Goal: Information Seeking & Learning: Check status

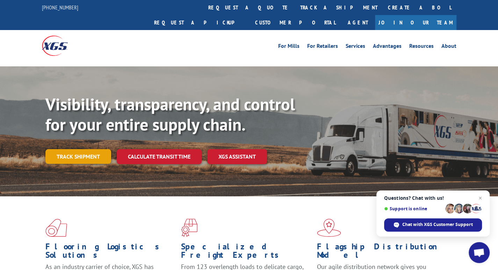
click at [80, 149] on link "Track shipment" at bounding box center [78, 156] width 66 height 15
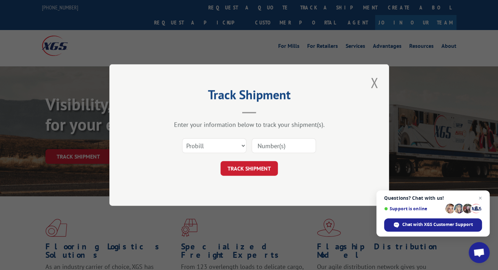
click at [264, 144] on input at bounding box center [284, 145] width 64 height 15
type input "15095718"
click button "TRACK SHIPMENT" at bounding box center [249, 168] width 57 height 15
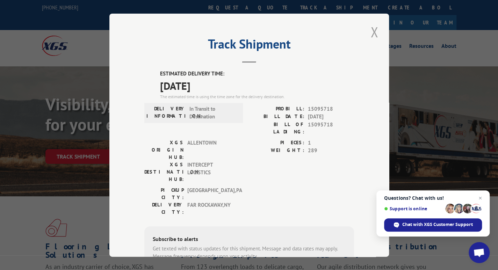
click at [370, 33] on button "Close modal" at bounding box center [375, 31] width 12 height 19
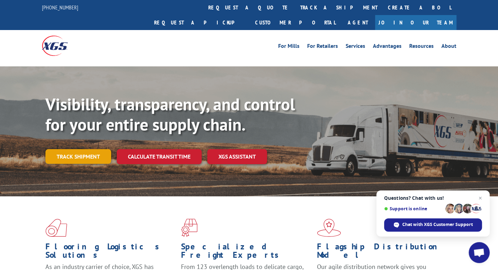
click at [93, 149] on link "Track shipment" at bounding box center [78, 156] width 66 height 15
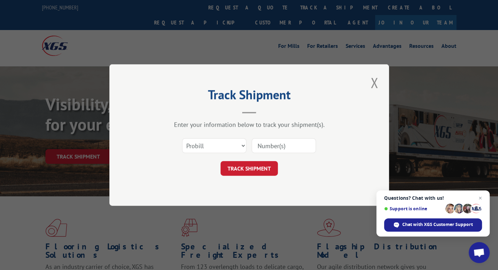
click at [270, 142] on input at bounding box center [284, 145] width 64 height 15
type input "17539504"
click button "TRACK SHIPMENT" at bounding box center [249, 168] width 57 height 15
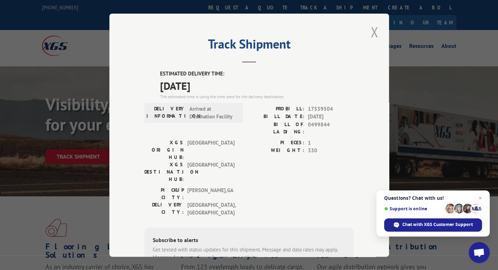
click at [369, 32] on button "Close modal" at bounding box center [375, 31] width 12 height 19
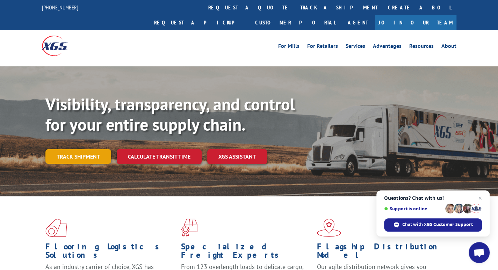
click at [82, 149] on link "Track shipment" at bounding box center [78, 156] width 66 height 15
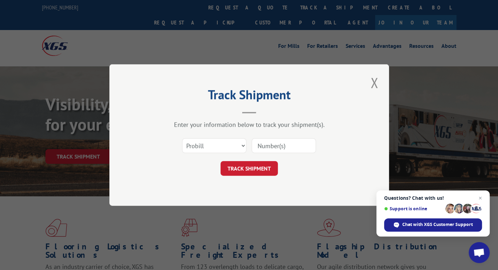
click at [312, 144] on input at bounding box center [284, 145] width 64 height 15
type input "17547582"
click button "TRACK SHIPMENT" at bounding box center [249, 168] width 57 height 15
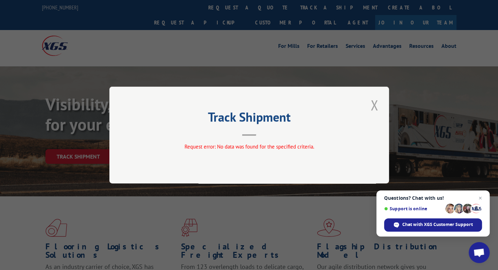
click at [380, 100] on button "Close modal" at bounding box center [375, 104] width 12 height 19
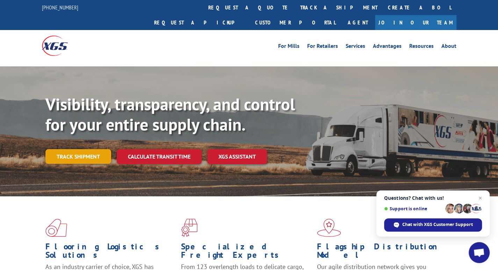
click at [92, 149] on link "Track shipment" at bounding box center [78, 156] width 66 height 15
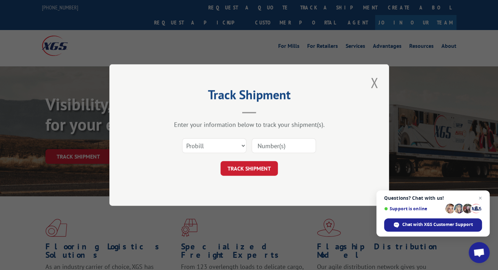
click at [283, 144] on input at bounding box center [284, 145] width 64 height 15
type input "17545872"
click at [281, 144] on input "17545872" at bounding box center [284, 145] width 64 height 15
click at [254, 167] on button "TRACK SHIPMENT" at bounding box center [249, 168] width 57 height 15
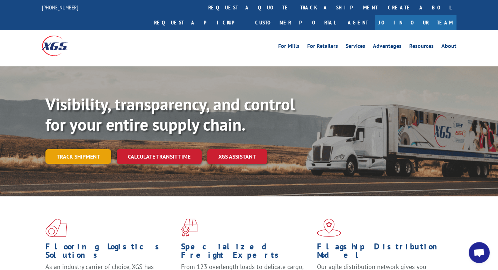
click at [91, 149] on link "Track shipment" at bounding box center [78, 156] width 66 height 15
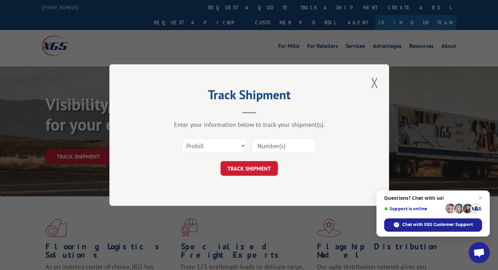
click at [265, 147] on input at bounding box center [284, 145] width 64 height 15
paste input "17538553"
type input "17538553"
click at [249, 167] on button "TRACK SHIPMENT" at bounding box center [249, 168] width 57 height 15
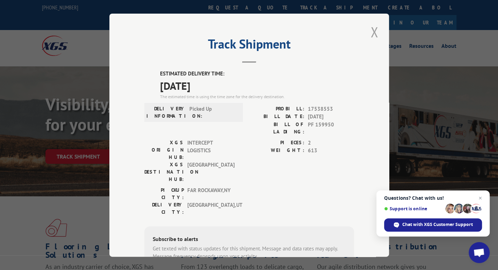
click at [371, 32] on button "Close modal" at bounding box center [375, 31] width 12 height 19
